Goal: Navigation & Orientation: Find specific page/section

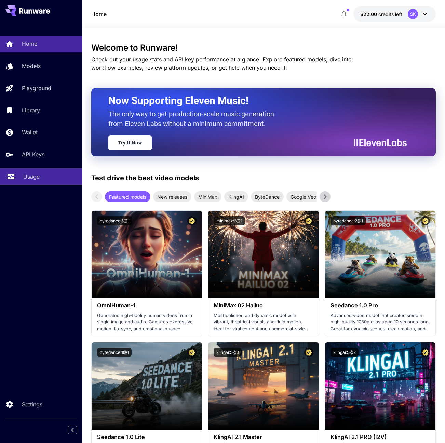
click at [39, 175] on p "Usage" at bounding box center [31, 177] width 16 height 8
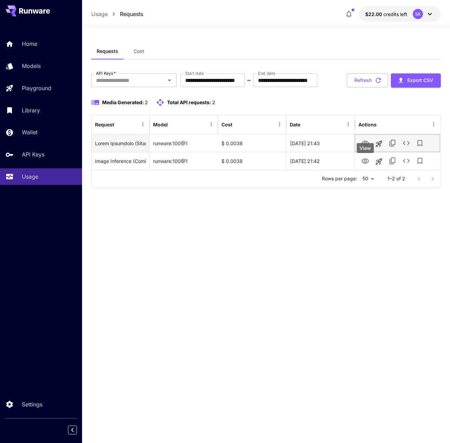
click at [365, 146] on icon "View" at bounding box center [365, 143] width 8 height 5
click at [256, 50] on div "Requests Cost" at bounding box center [266, 51] width 350 height 17
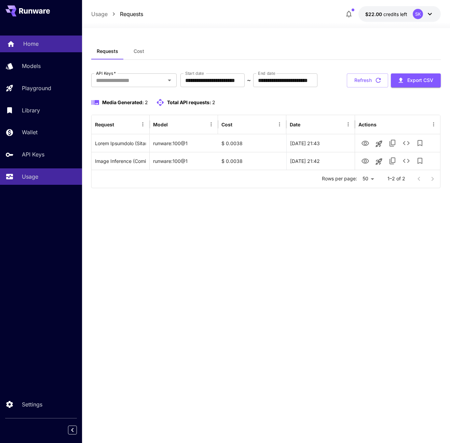
click at [34, 51] on link "Home" at bounding box center [41, 44] width 82 height 17
